Goal: Find specific fact: Find specific page/section

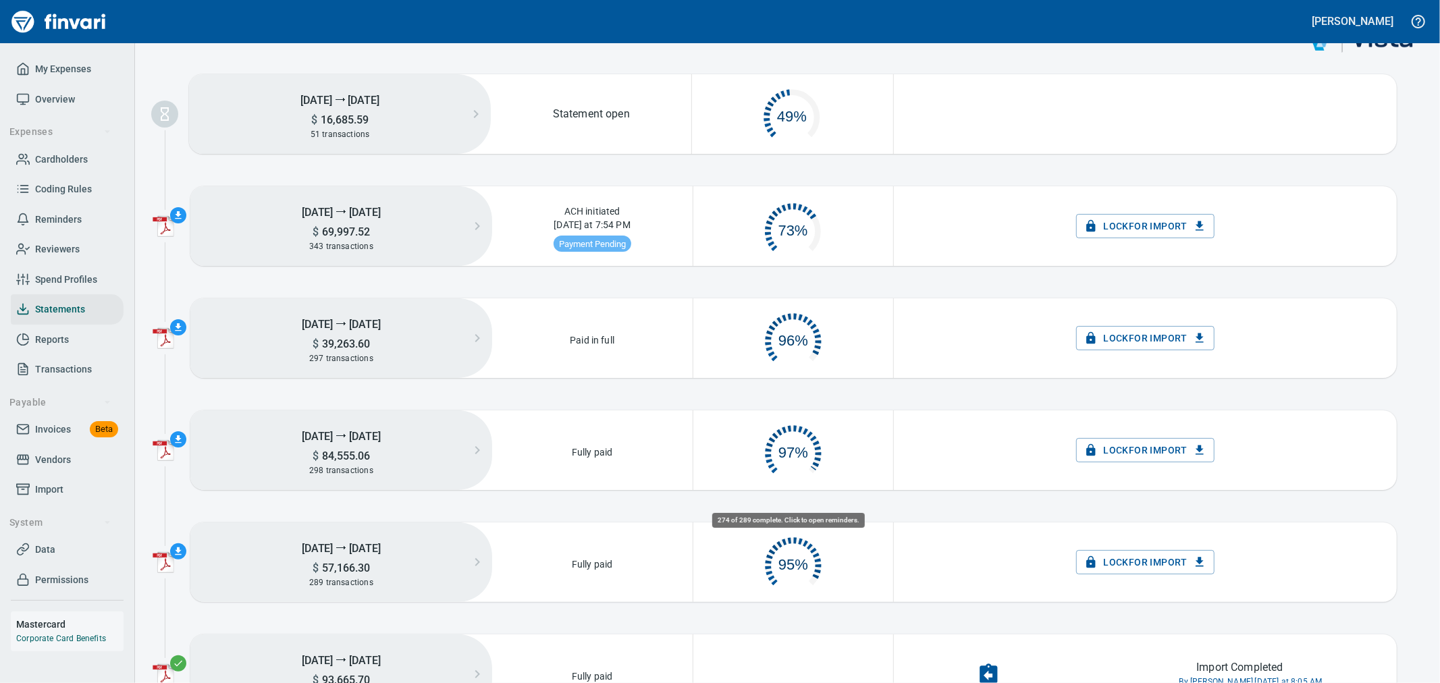
scroll to position [63, 185]
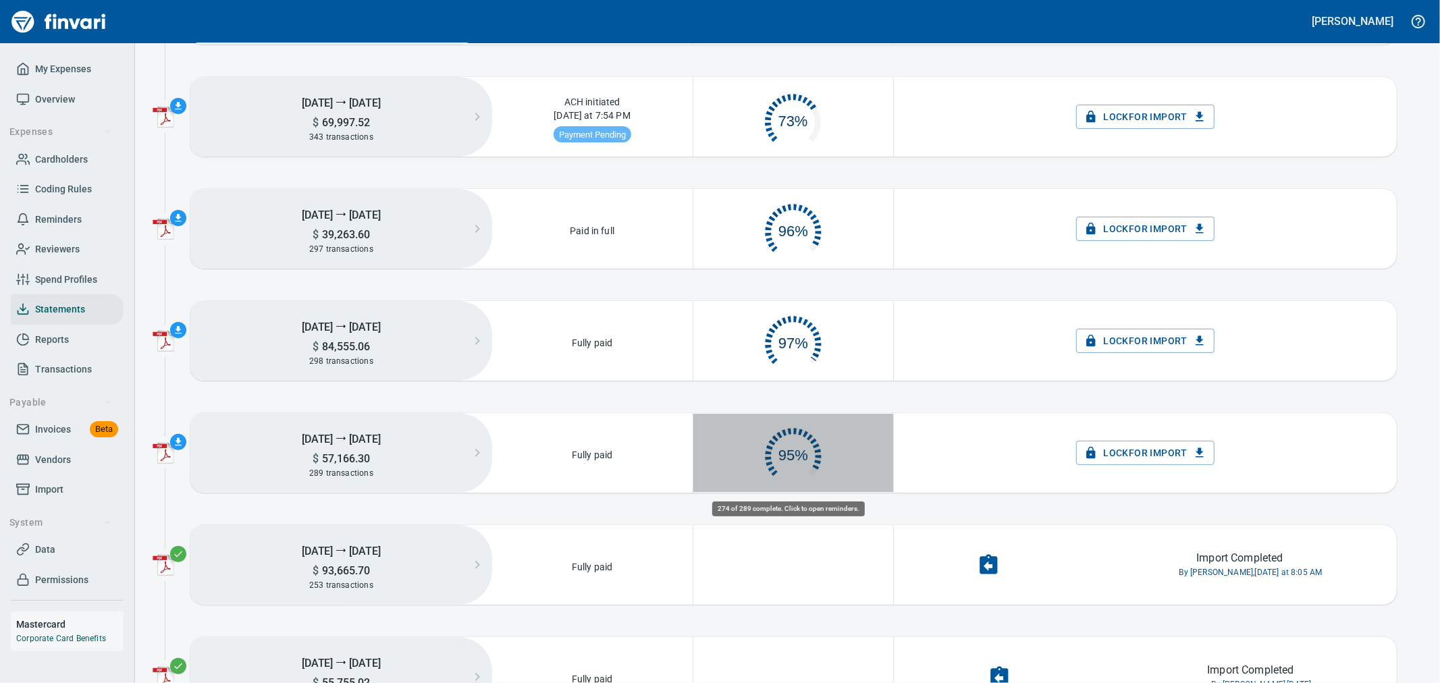
click at [794, 447] on circle "button" at bounding box center [794, 457] width 38 height 38
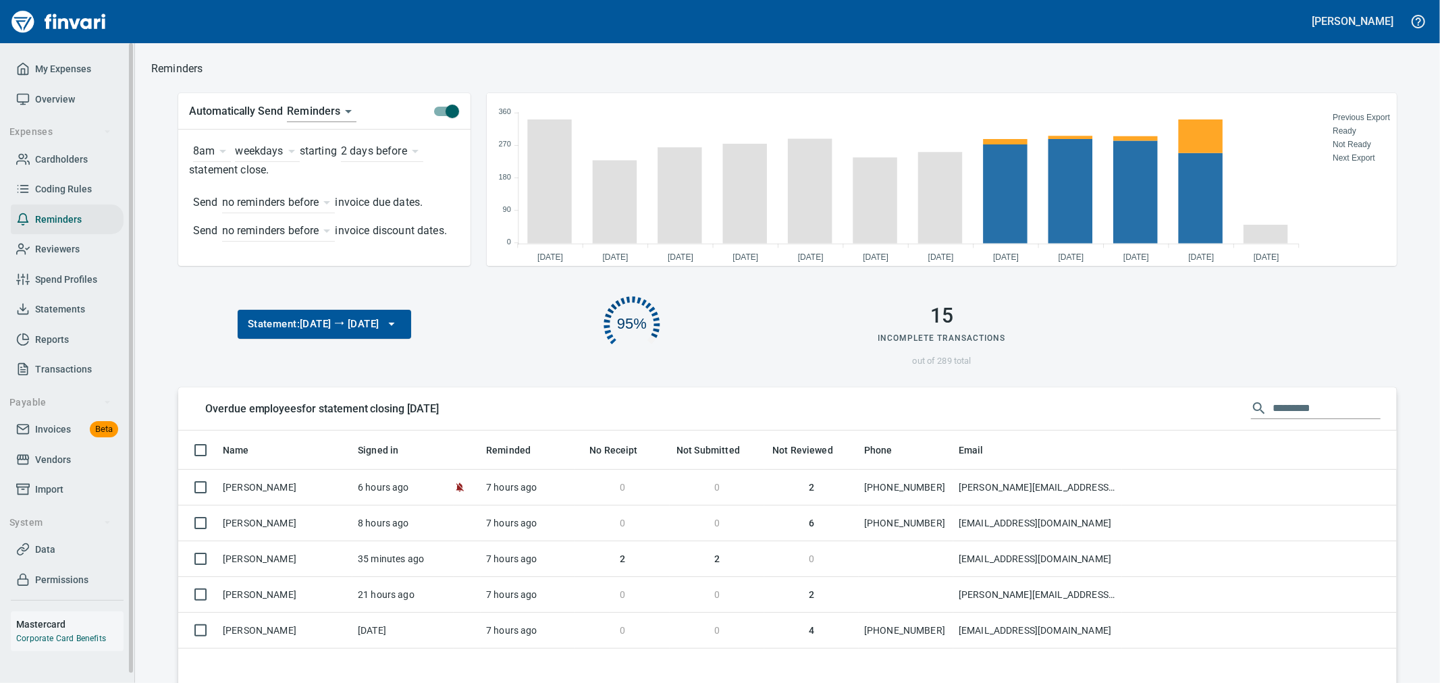
scroll to position [11, 11]
click at [49, 309] on span "Statements" at bounding box center [60, 309] width 50 height 17
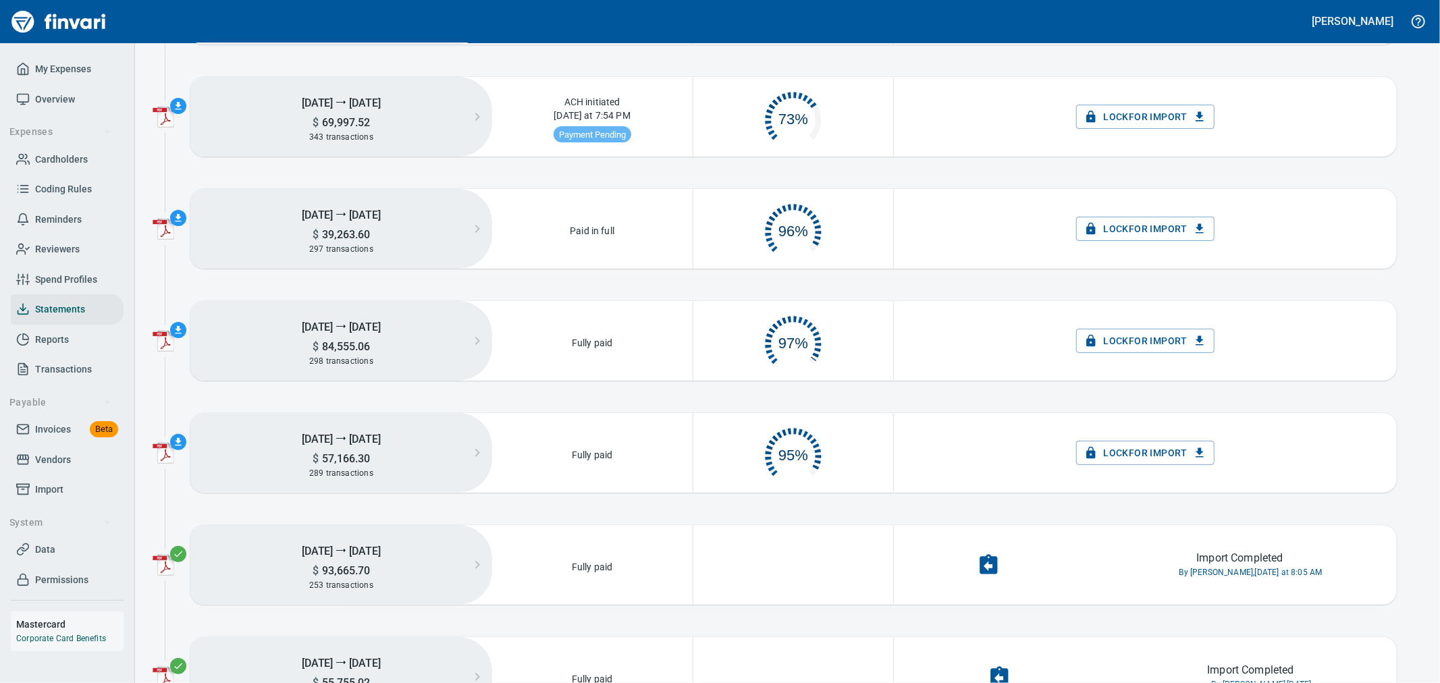
scroll to position [68, 186]
drag, startPoint x: 74, startPoint y: 153, endPoint x: 85, endPoint y: 153, distance: 10.8
click at [74, 153] on span "Cardholders" at bounding box center [61, 159] width 53 height 17
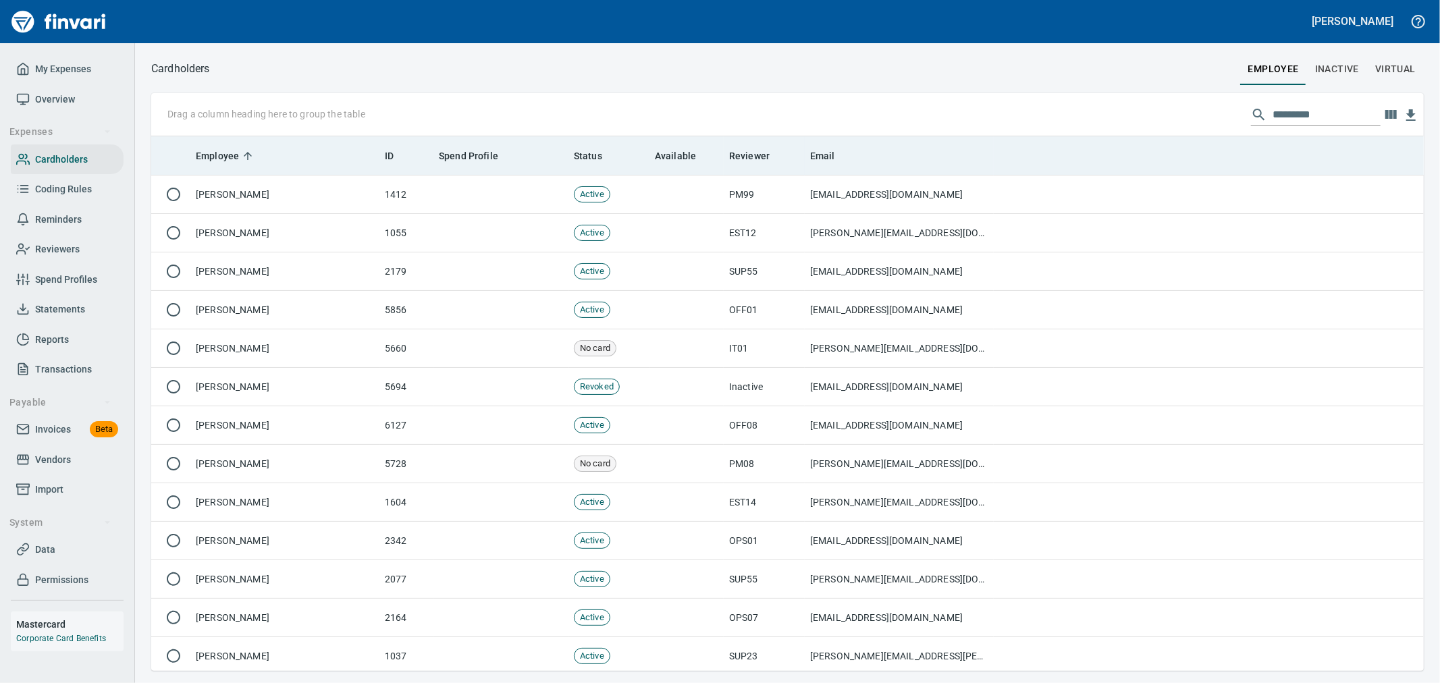
scroll to position [523, 1251]
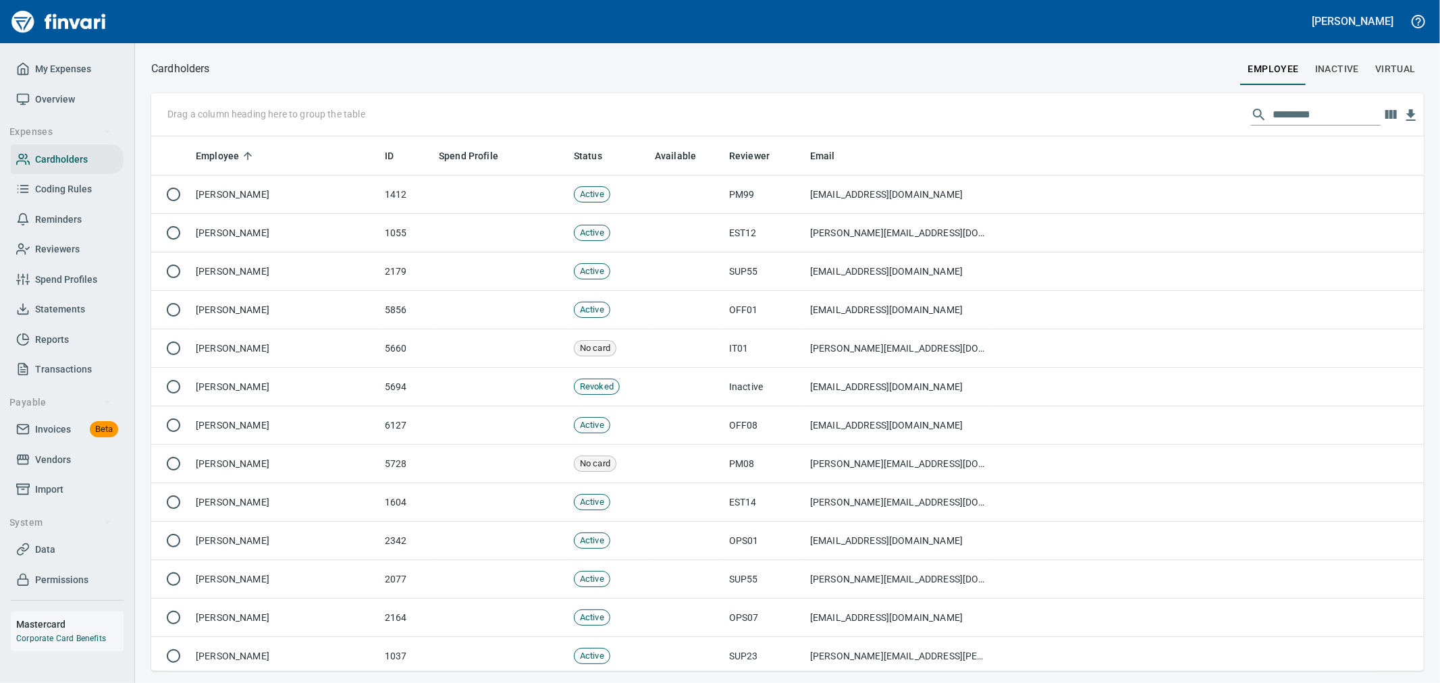
click at [1302, 117] on input "text" at bounding box center [1327, 115] width 108 height 22
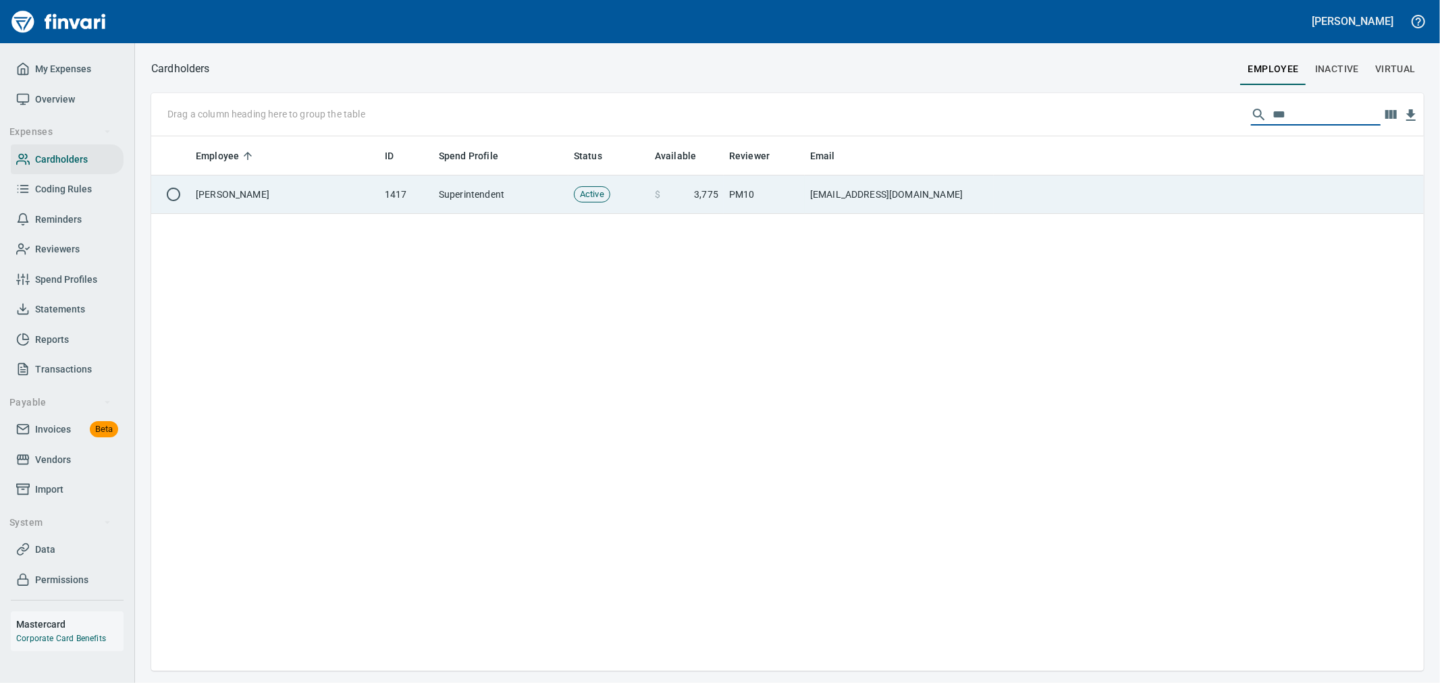
type input "***"
click at [806, 204] on td "jedt@tapani.com" at bounding box center [899, 195] width 189 height 38
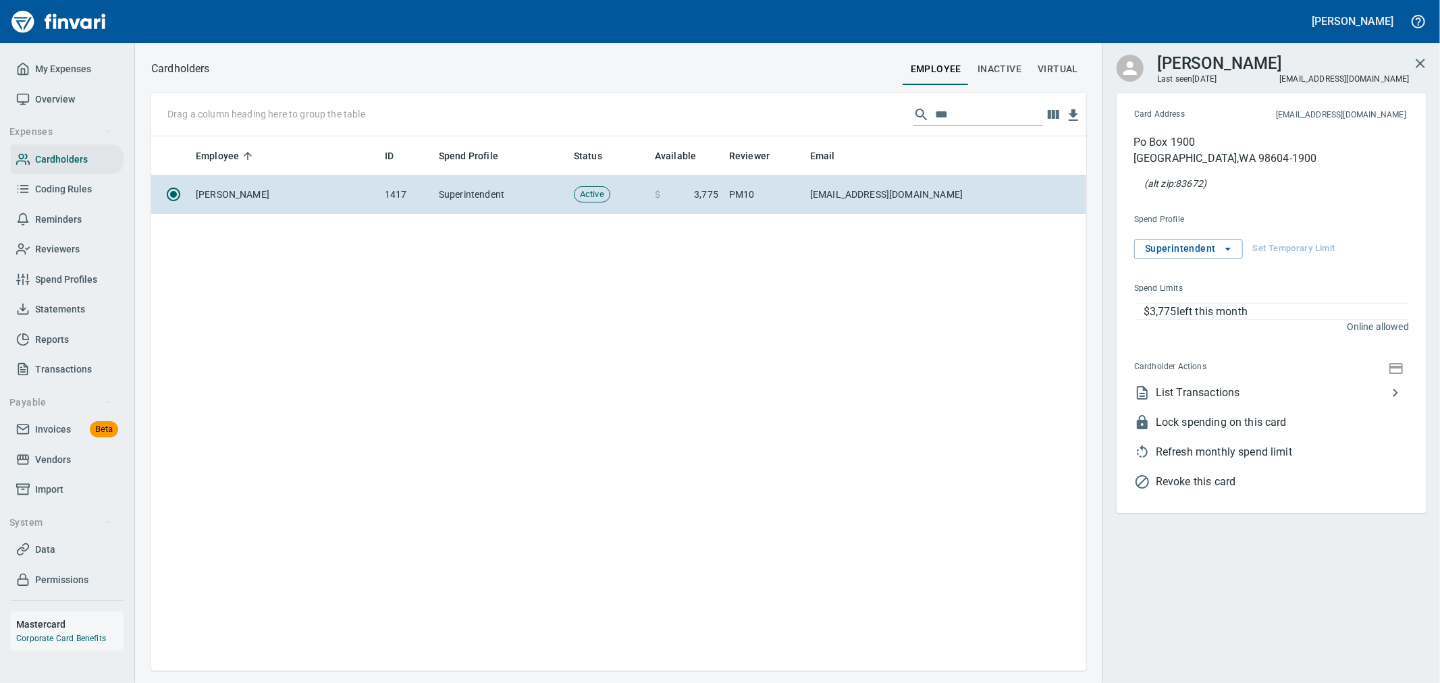
scroll to position [523, 924]
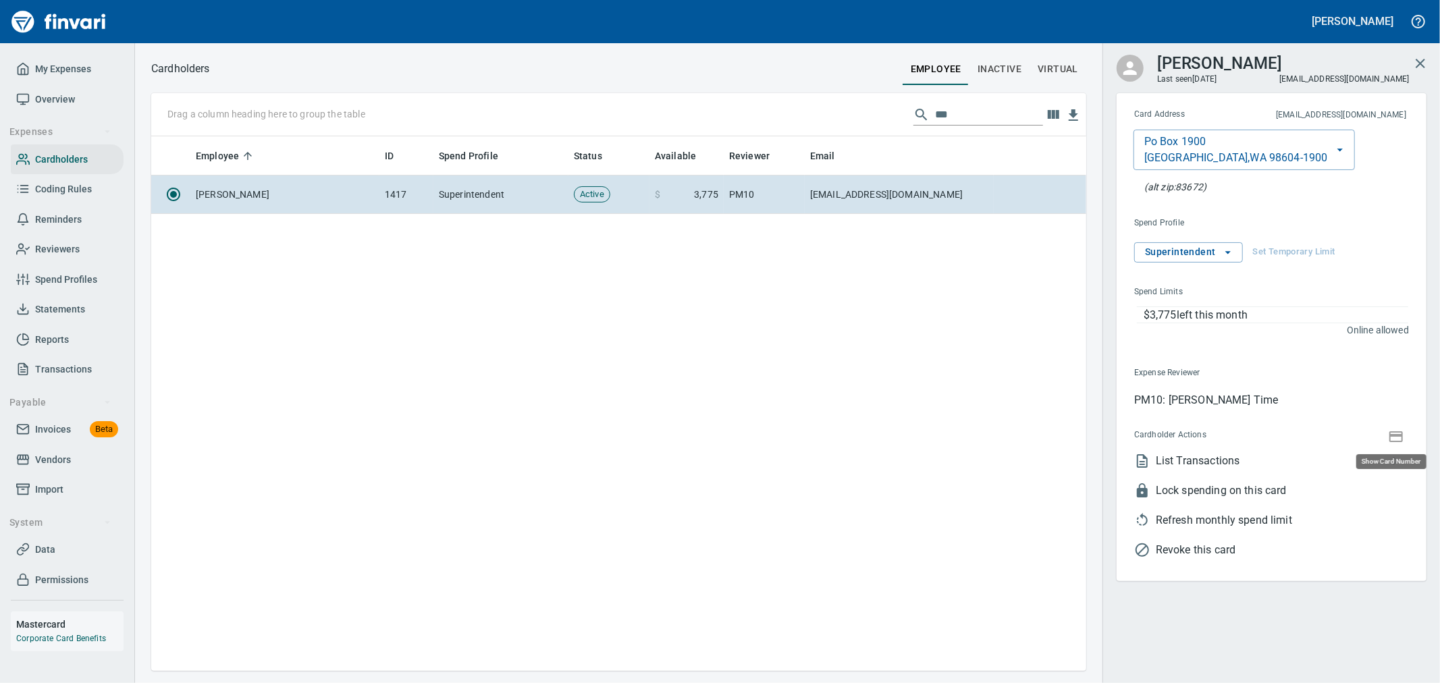
click at [1396, 440] on icon "button" at bounding box center [1396, 437] width 16 height 16
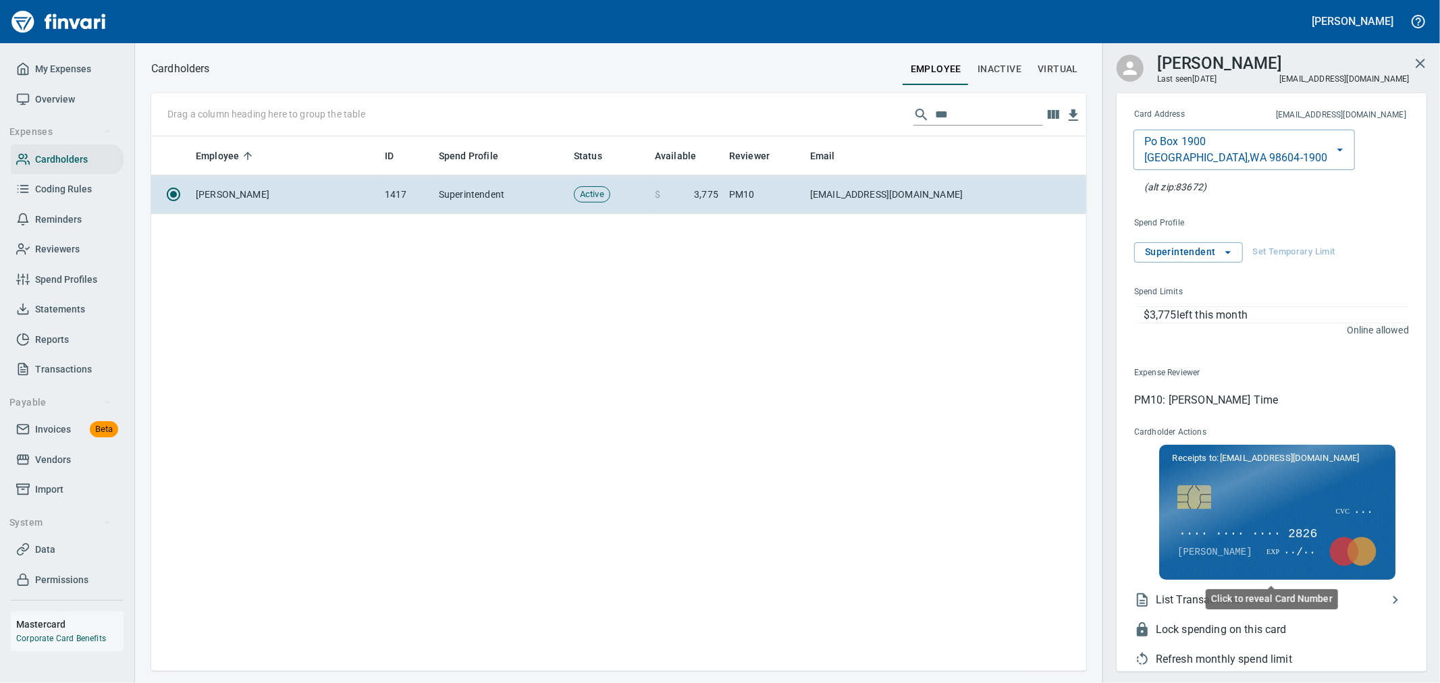
click at [1286, 535] on span "···· ···· ···· 2826" at bounding box center [1248, 535] width 141 height 18
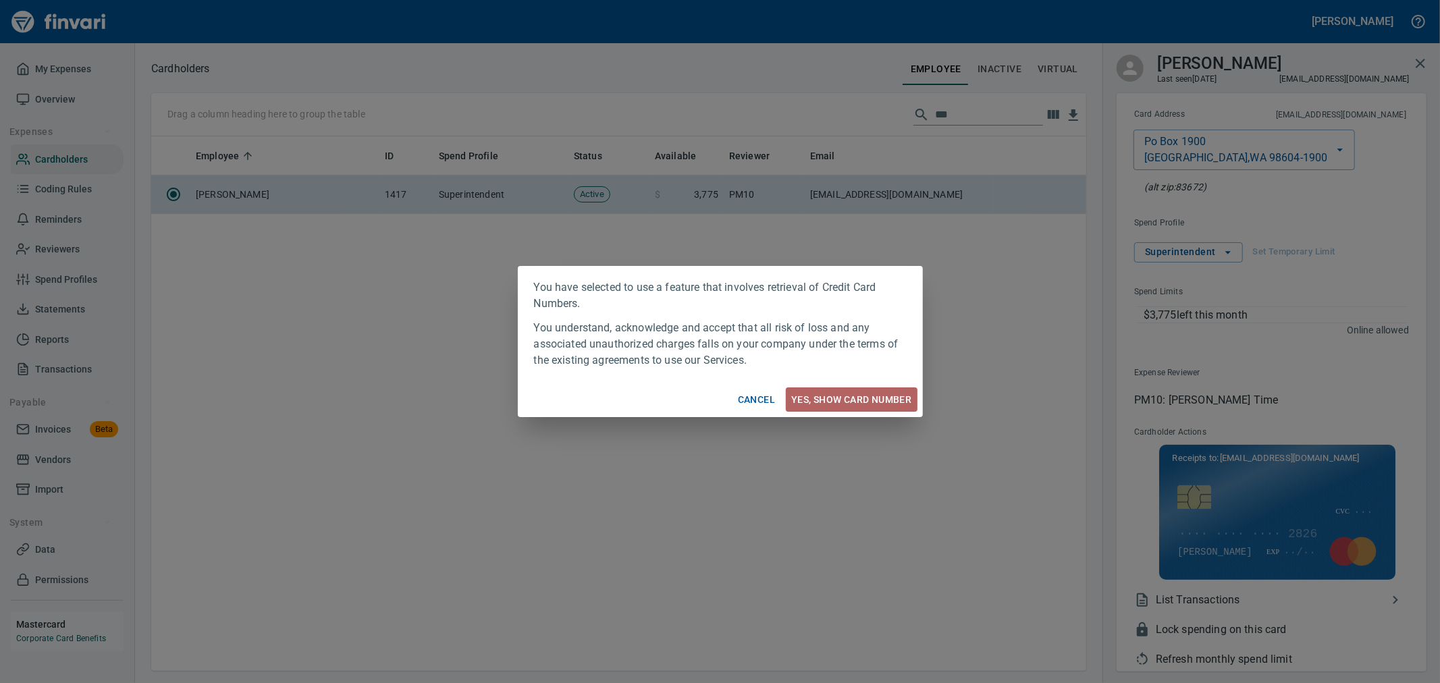
click at [849, 395] on span "Yes, Show card number" at bounding box center [851, 400] width 120 height 17
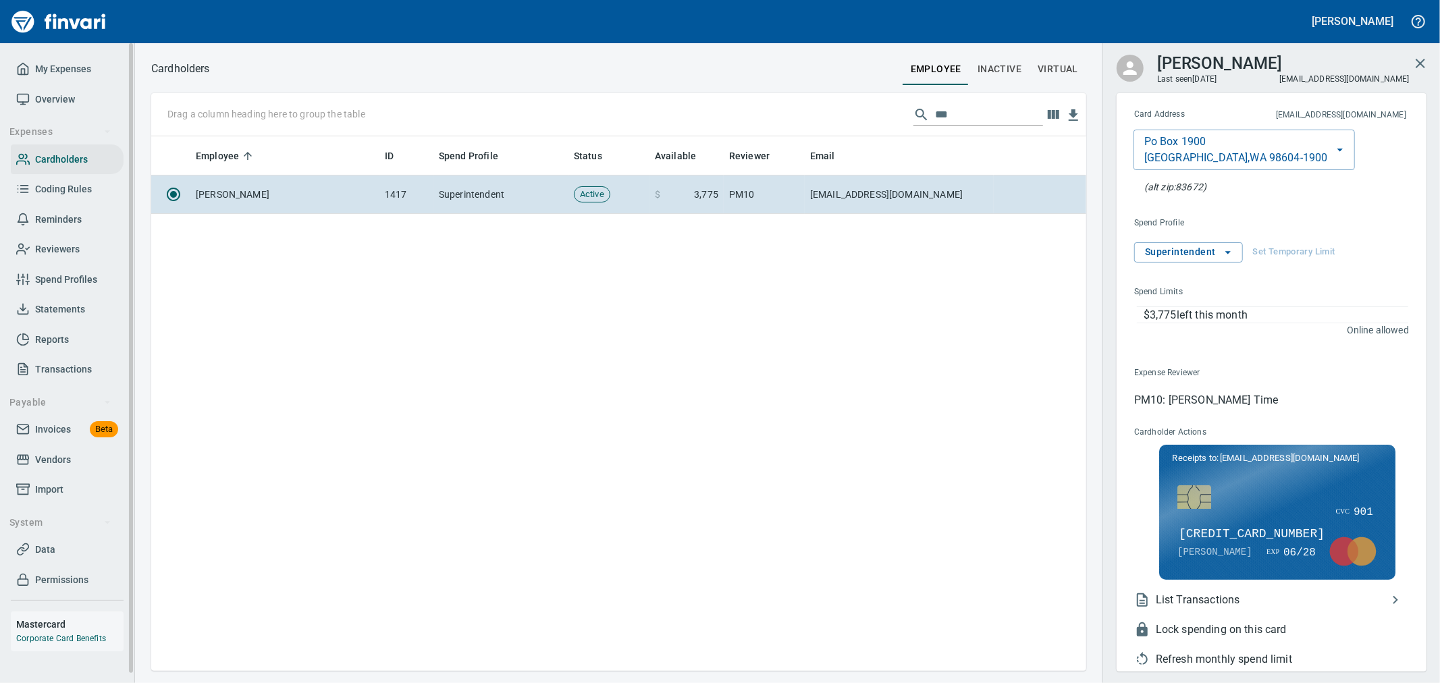
click at [51, 313] on span "Statements" at bounding box center [60, 309] width 50 height 17
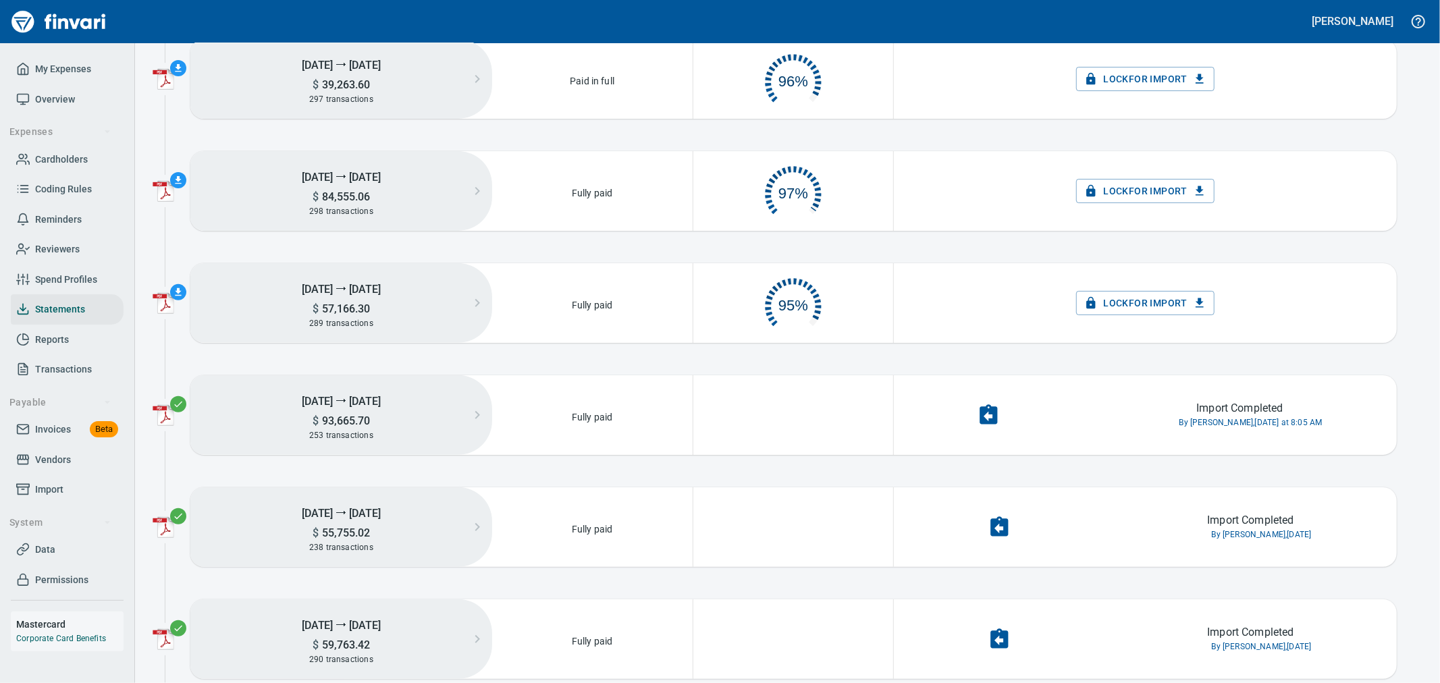
scroll to position [11, 11]
